Goal: Task Accomplishment & Management: Complete application form

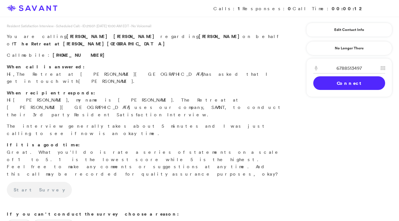
click at [335, 80] on link "Connect" at bounding box center [349, 83] width 72 height 14
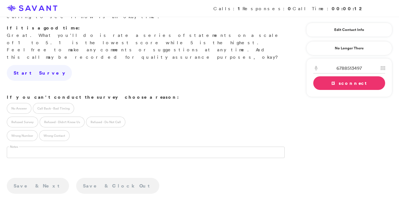
scroll to position [119, 0]
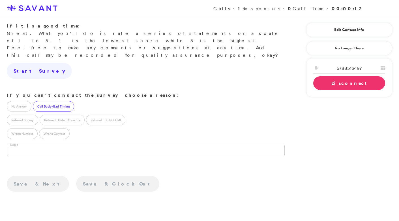
click at [53, 101] on label "Call Back - Bad Timing" at bounding box center [53, 106] width 41 height 11
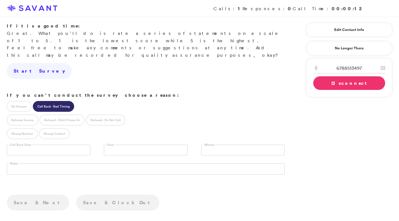
click at [53, 101] on label "Call Back - Bad Timing" at bounding box center [53, 106] width 41 height 11
click at [38, 144] on input "text" at bounding box center [49, 149] width 84 height 11
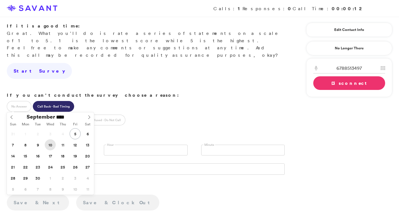
type input "**********"
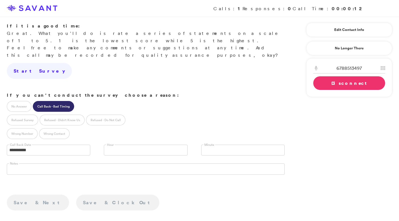
click at [332, 83] on link "Disconnect" at bounding box center [349, 83] width 72 height 14
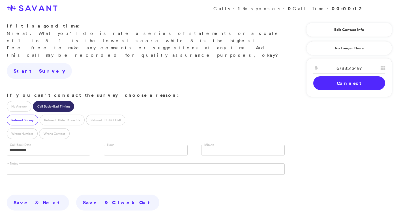
click at [28, 114] on label "Refused Survey" at bounding box center [22, 119] width 31 height 11
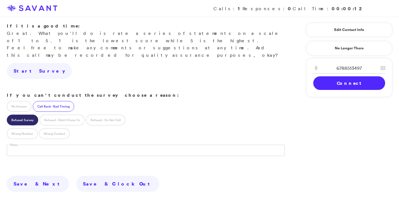
click at [36, 101] on label "Call Back - Bad Timing" at bounding box center [53, 106] width 41 height 11
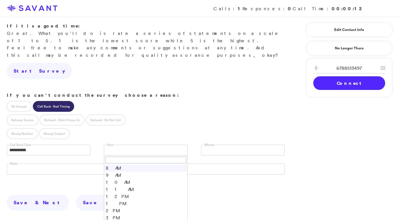
click at [123, 144] on link at bounding box center [146, 149] width 84 height 11
click at [121, 178] on li "10 AM" at bounding box center [145, 181] width 83 height 7
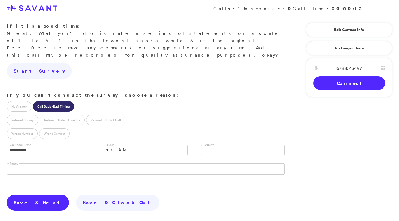
click at [24, 194] on link "Save & Next" at bounding box center [38, 202] width 62 height 16
